Goal: Task Accomplishment & Management: Manage account settings

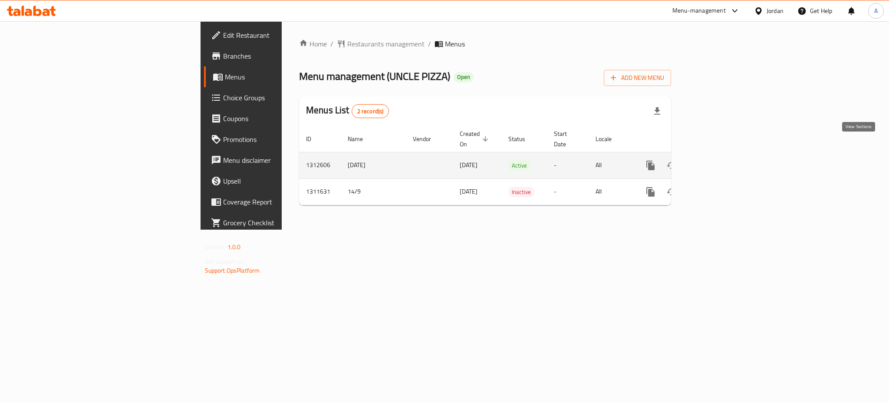
click at [718, 160] on icon "enhanced table" at bounding box center [713, 165] width 10 height 10
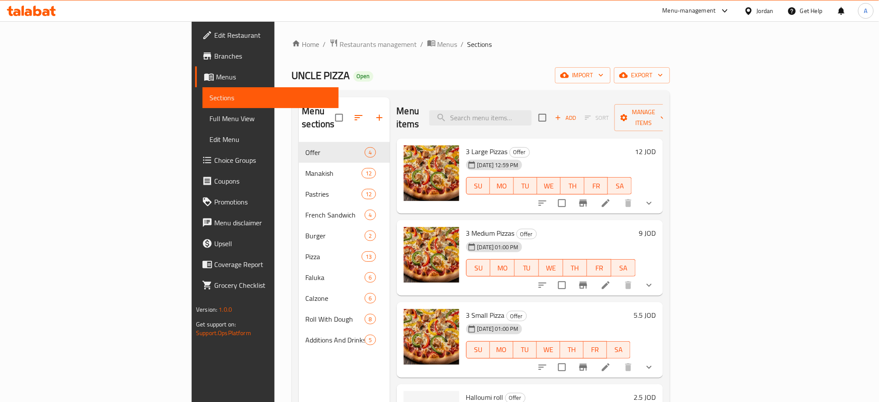
click at [656, 145] on h6 "12 JOD" at bounding box center [646, 151] width 21 height 12
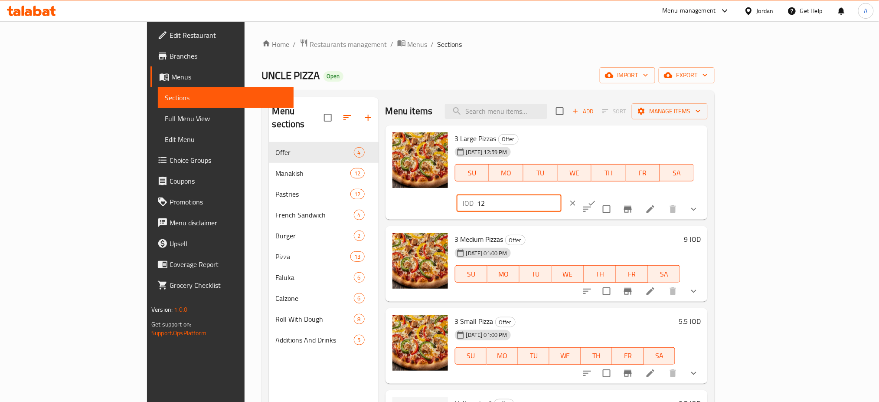
drag, startPoint x: 764, startPoint y: 134, endPoint x: 719, endPoint y: 133, distance: 45.6
click at [705, 133] on div "3 Large Pizzas Offer [DATE] 12:59 PM SU MO TU WE TH FR SA JOD 12 ​" at bounding box center [578, 173] width 253 height 88
type input "11"
click at [597, 199] on icon "ok" at bounding box center [592, 203] width 9 height 9
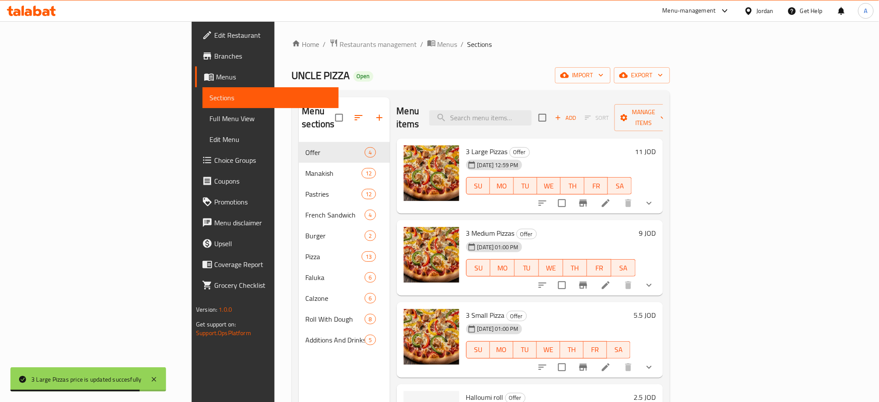
click at [656, 309] on h6 "5.5 JOD" at bounding box center [645, 315] width 22 height 12
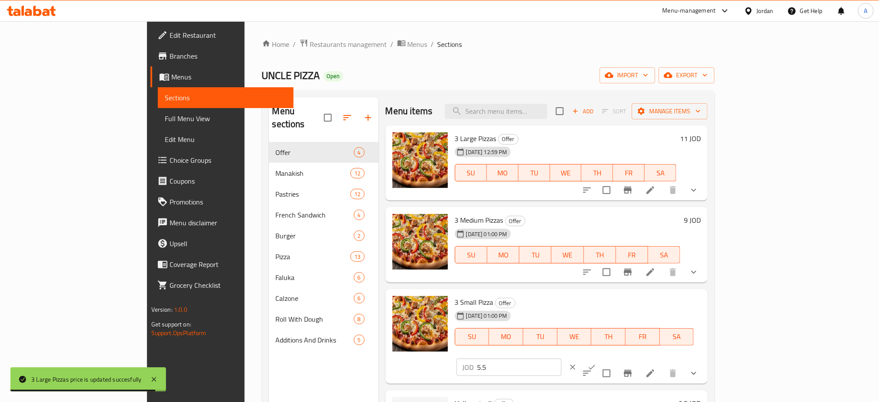
click at [562, 358] on input "5.5" at bounding box center [520, 366] width 84 height 17
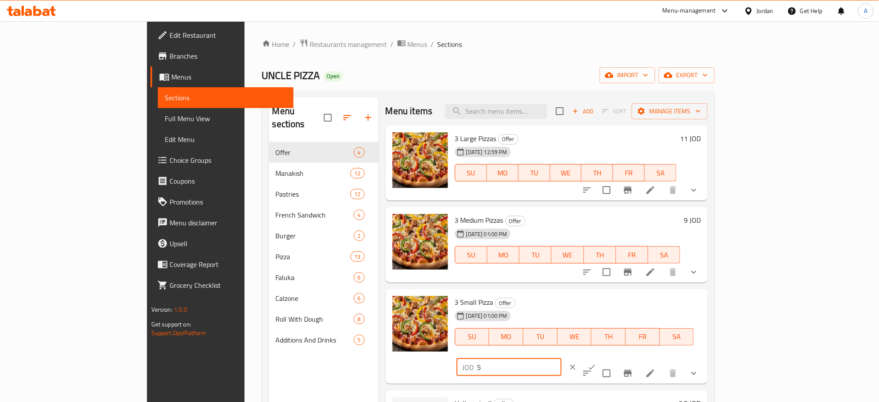
type input "5"
click at [597, 363] on icon "ok" at bounding box center [592, 367] width 9 height 9
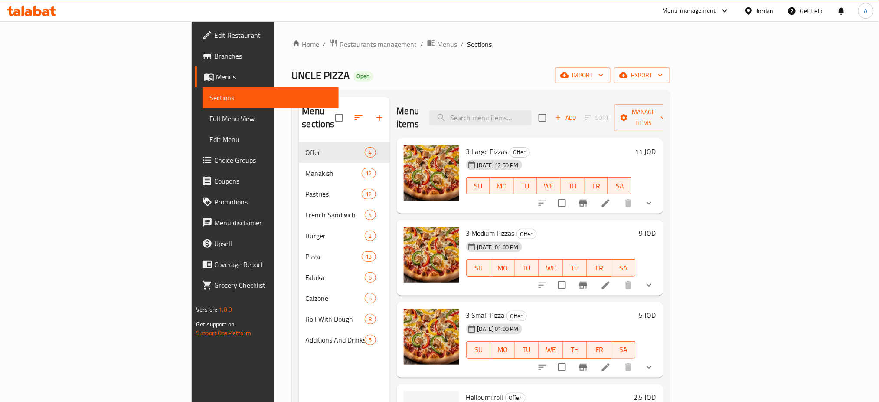
click at [192, 333] on div "Edit Restaurant Branches Menus Sections Full Menu View Edit Menu Choice Groups …" at bounding box center [265, 222] width 147 height 402
